Goal: Task Accomplishment & Management: Complete application form

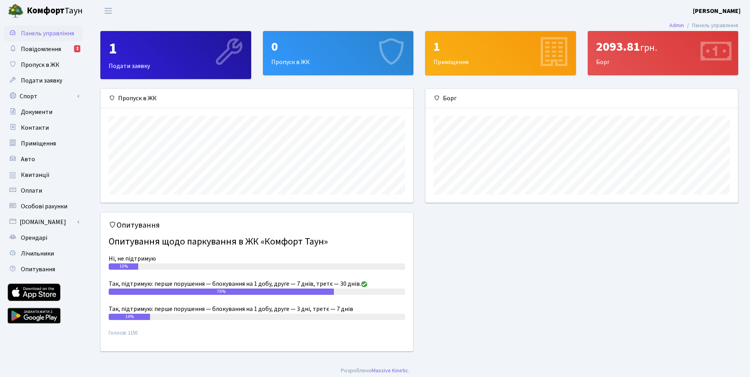
scroll to position [114, 312]
click at [348, 49] on div "0" at bounding box center [338, 46] width 134 height 15
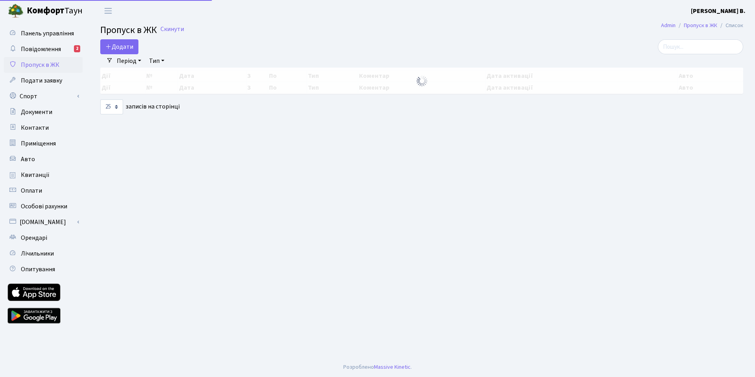
select select "25"
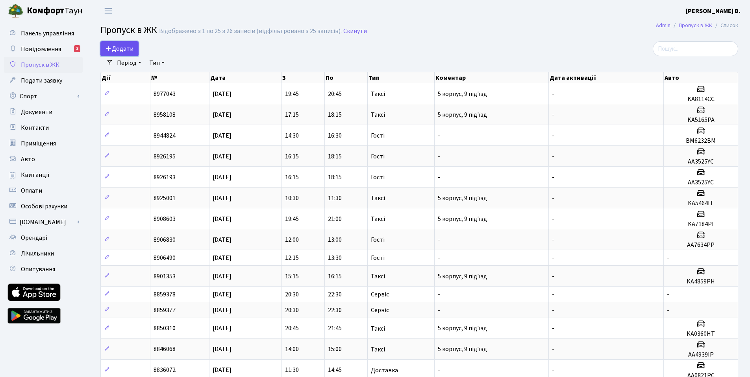
click at [116, 50] on span "Додати" at bounding box center [119, 48] width 28 height 9
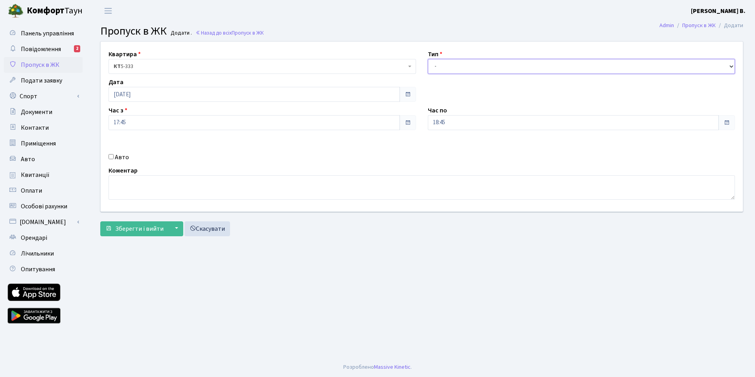
click at [451, 67] on select "- Доставка Таксі Гості Сервіс" at bounding box center [582, 66] width 308 height 15
select select "1"
click at [428, 59] on select "- Доставка Таксі Гості Сервіс" at bounding box center [582, 66] width 308 height 15
click at [175, 183] on textarea at bounding box center [422, 187] width 627 height 24
type textarea "м"
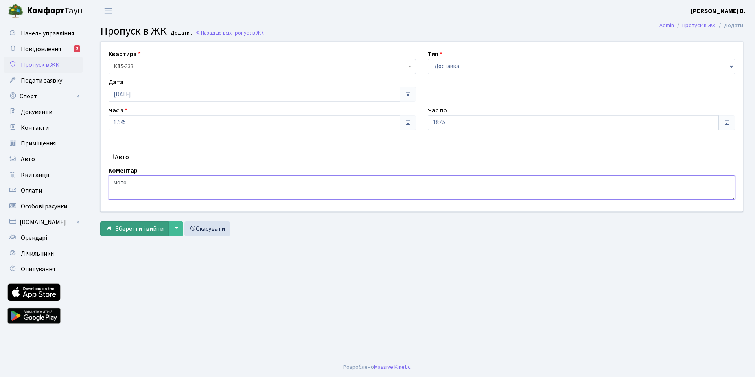
type textarea "мото"
click at [145, 232] on span "Зберегти і вийти" at bounding box center [139, 229] width 48 height 9
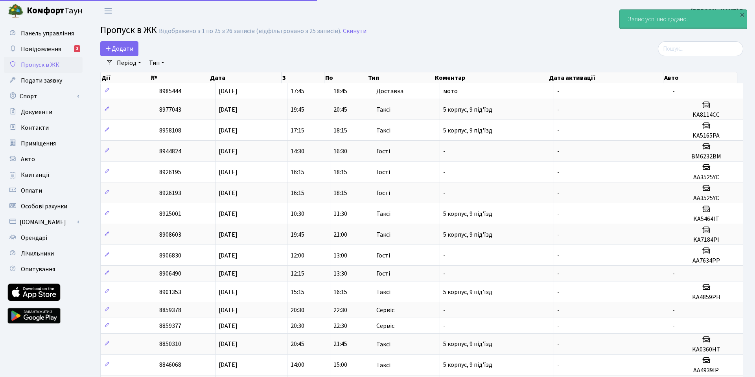
select select "25"
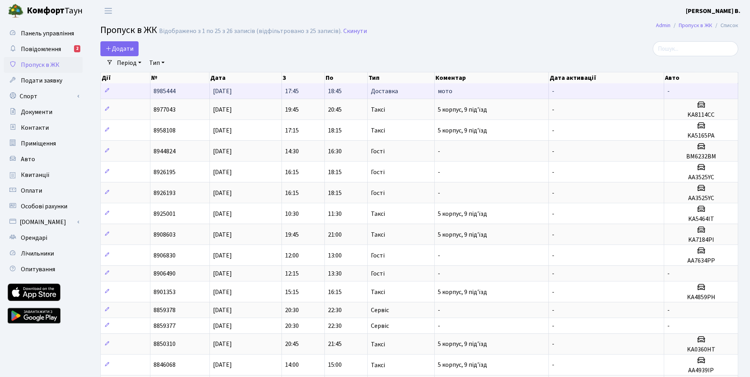
click at [551, 96] on td "-" at bounding box center [605, 90] width 115 height 15
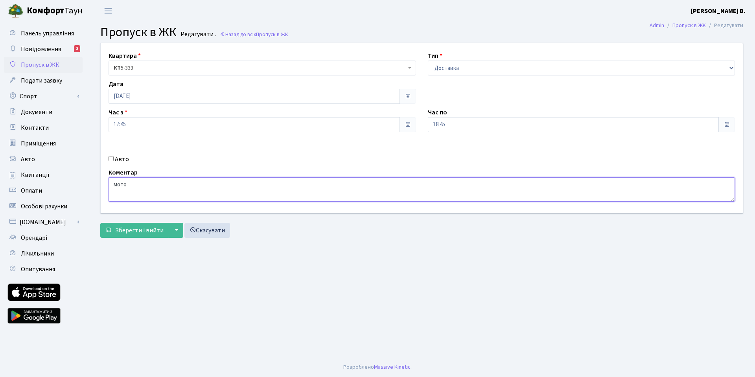
click at [222, 178] on textarea "мото" at bounding box center [422, 189] width 627 height 24
type textarea "мотокур'єр"
click at [156, 234] on span "Зберегти і вийти" at bounding box center [139, 230] width 48 height 9
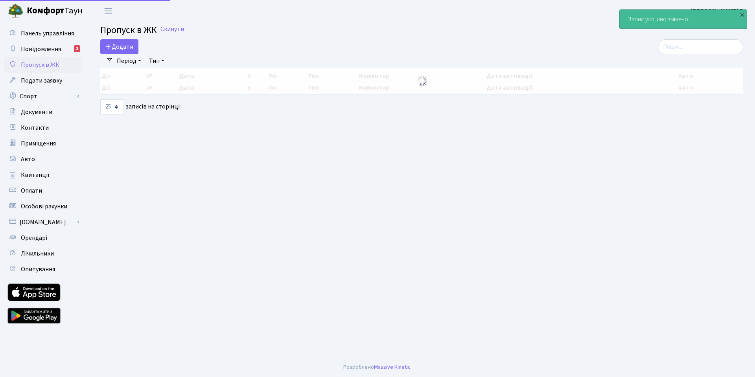
select select "25"
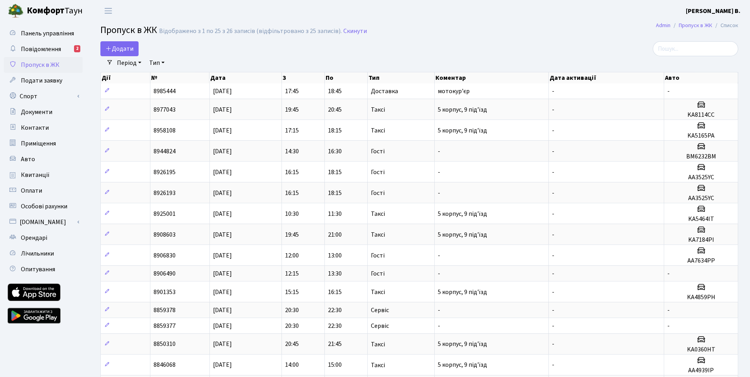
click at [292, 17] on header "[PERSON_NAME] [PERSON_NAME] [PERSON_NAME] В. Мій обліковий запис Вийти" at bounding box center [375, 11] width 750 height 22
